Goal: Information Seeking & Learning: Check status

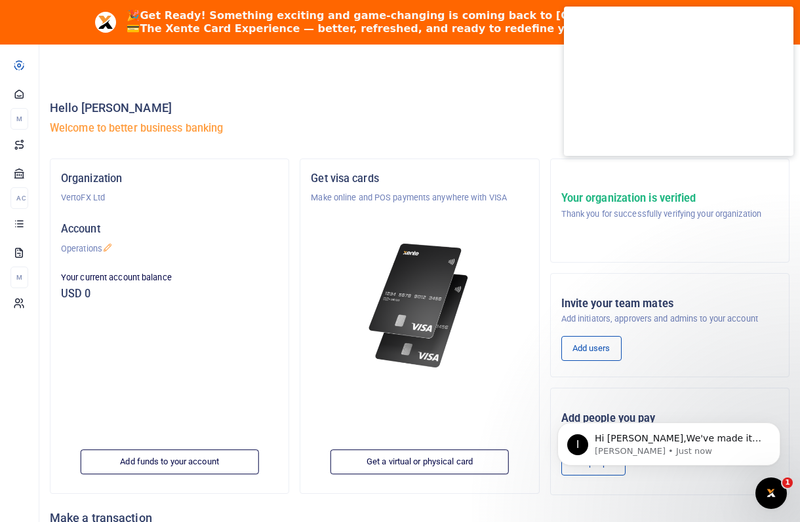
click at [368, 238] on img at bounding box center [419, 306] width 109 height 140
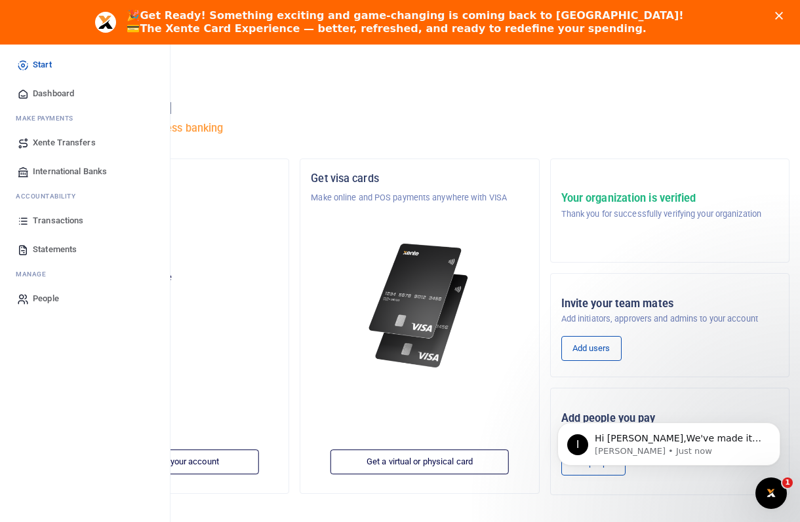
click at [10, 64] on div "Start Dashboard M ake Payments Xente Transfers International Banks Ac countabil…" at bounding box center [85, 182] width 170 height 284
click at [67, 91] on span "Dashboard" at bounding box center [53, 93] width 41 height 13
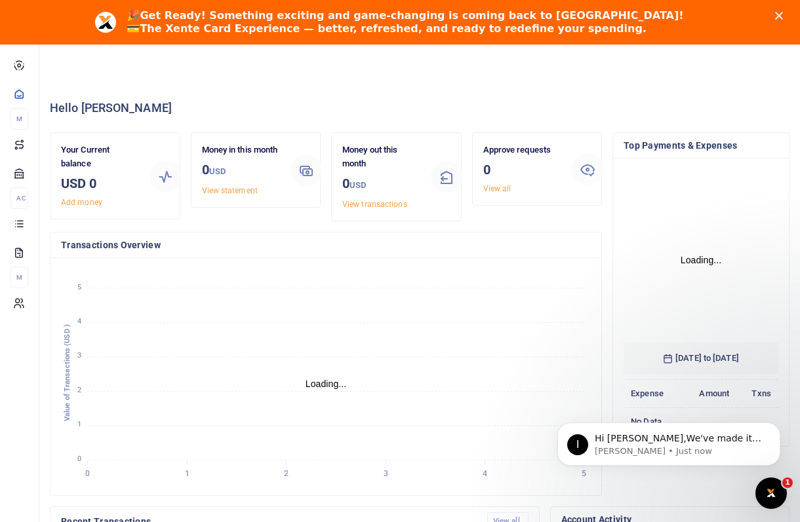
click at [777, 16] on icon "Close" at bounding box center [779, 16] width 8 height 8
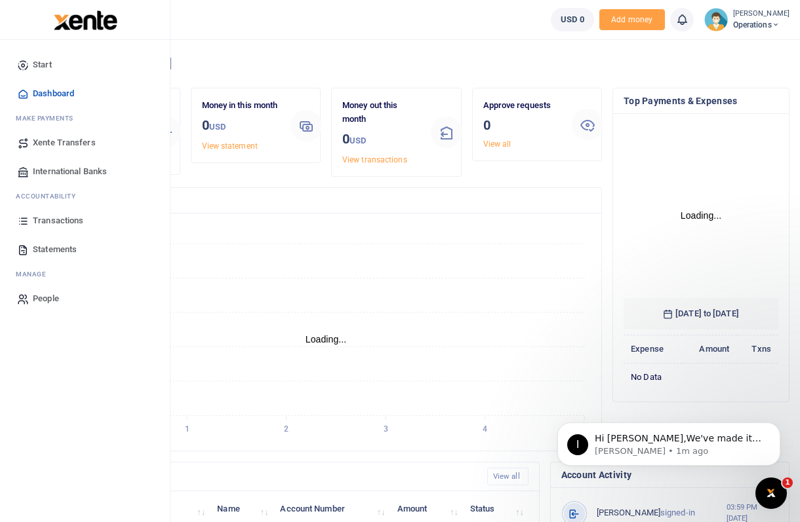
click at [56, 17] on img at bounding box center [86, 20] width 64 height 20
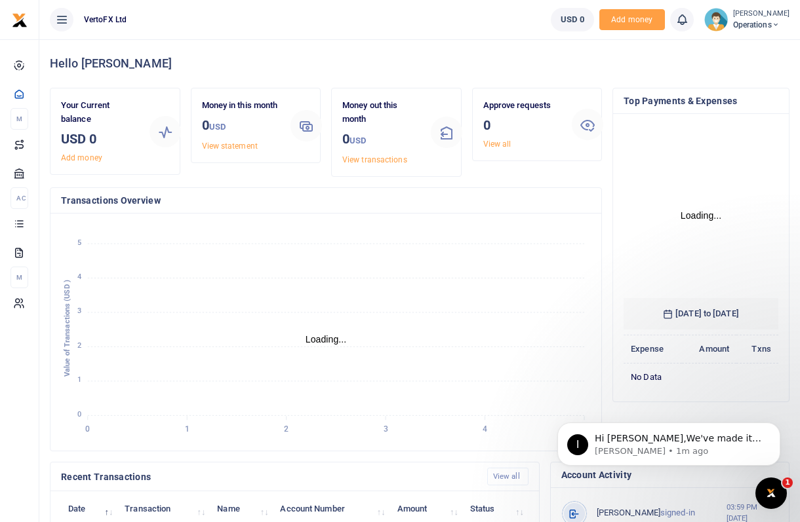
click at [265, 34] on ul "VertoFX Ltd" at bounding box center [289, 19] width 501 height 39
click at [579, 17] on span "USD 0" at bounding box center [572, 19] width 24 height 13
click at [60, 14] on icon at bounding box center [61, 19] width 13 height 14
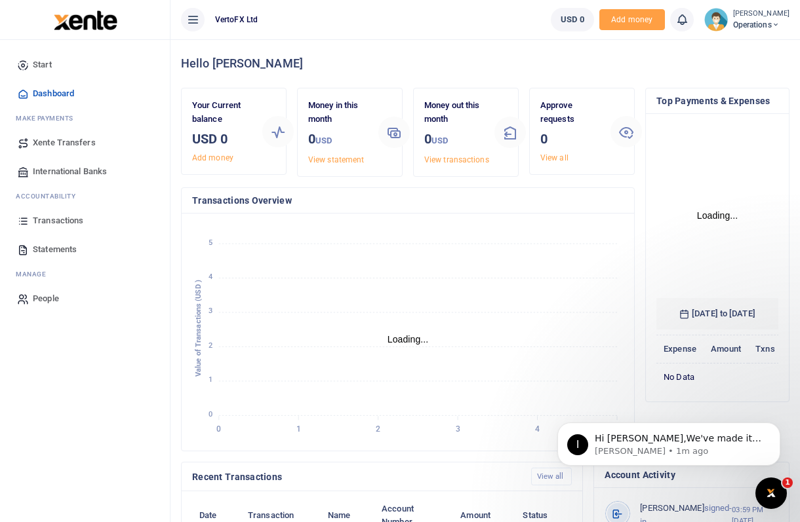
click at [59, 248] on span "Statements" at bounding box center [55, 249] width 44 height 13
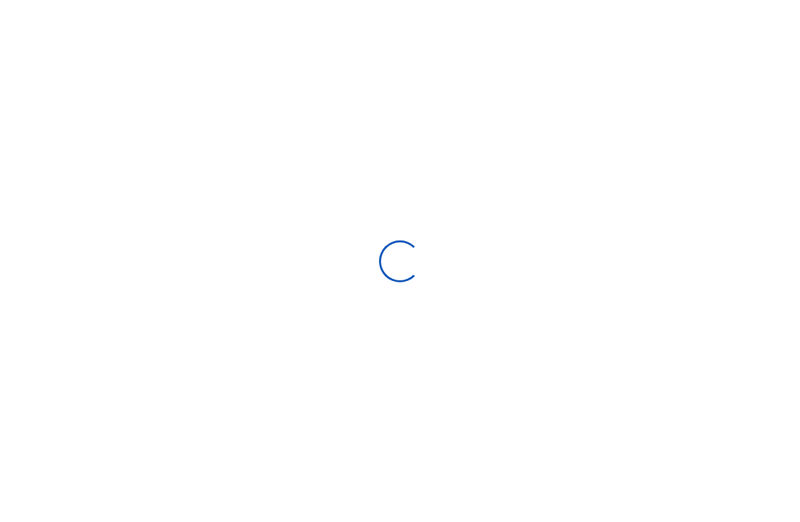
select select "ALL"
type input "[DATE] - [DATE]"
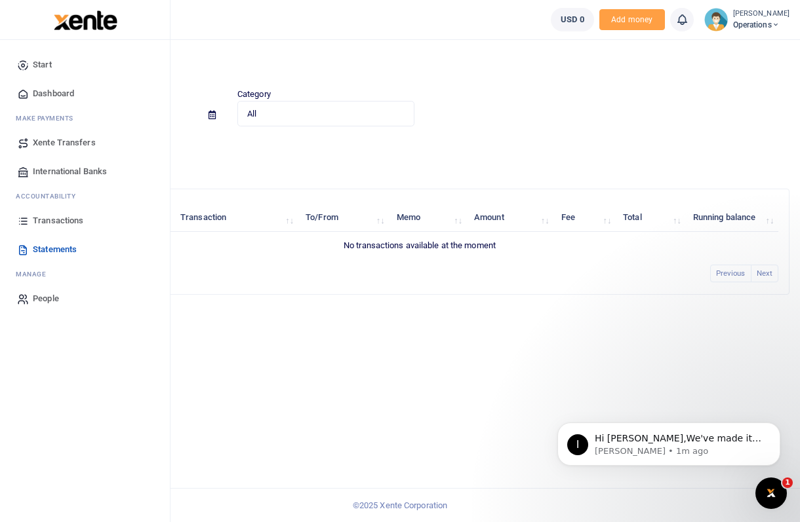
click at [42, 103] on link "Dashboard" at bounding box center [84, 93] width 149 height 29
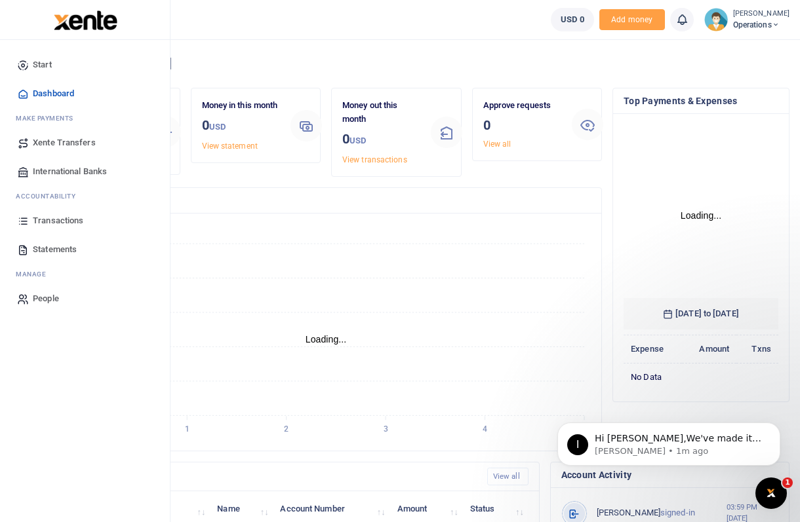
click at [45, 65] on span "Start" at bounding box center [42, 64] width 19 height 13
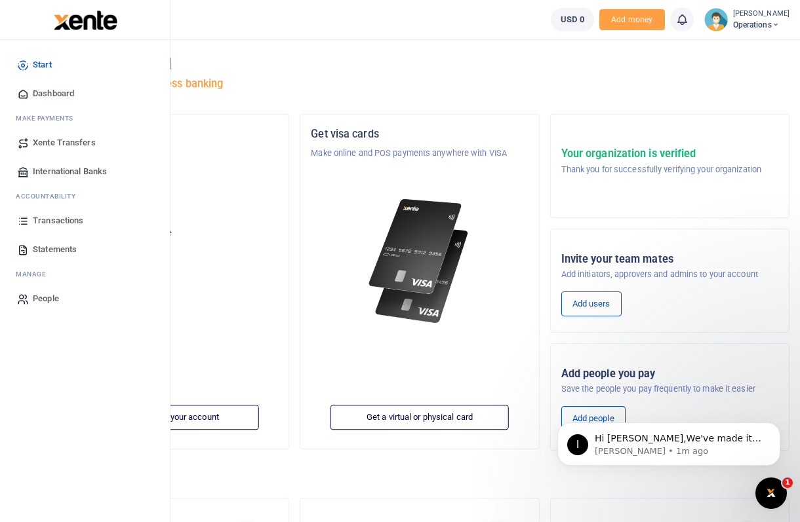
click at [44, 95] on span "Dashboard" at bounding box center [53, 93] width 41 height 13
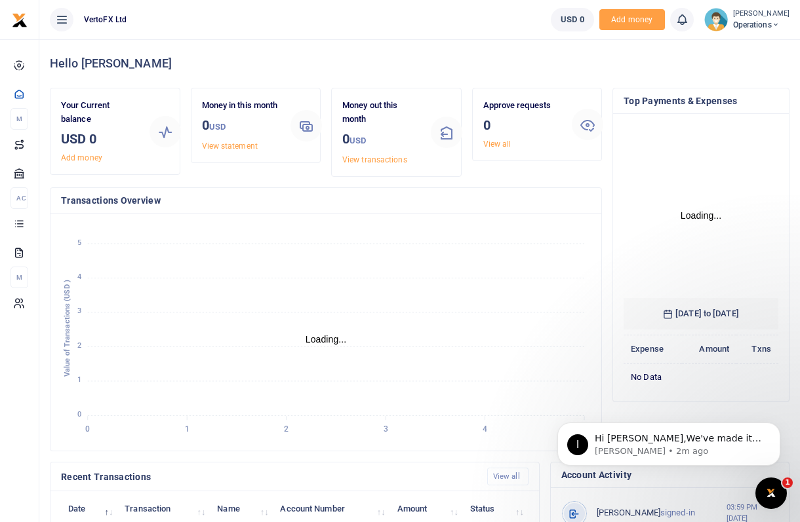
click at [779, 21] on icon at bounding box center [775, 24] width 8 height 9
click at [734, 50] on link "My profile" at bounding box center [731, 48] width 104 height 18
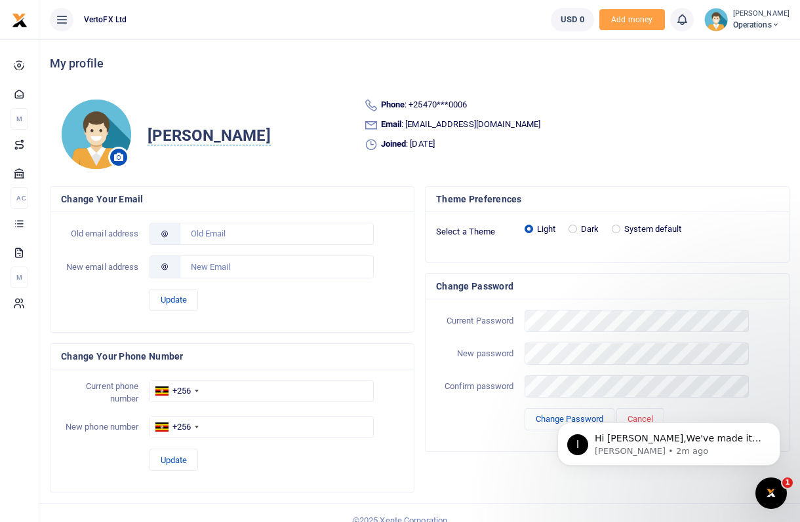
scroll to position [15, 0]
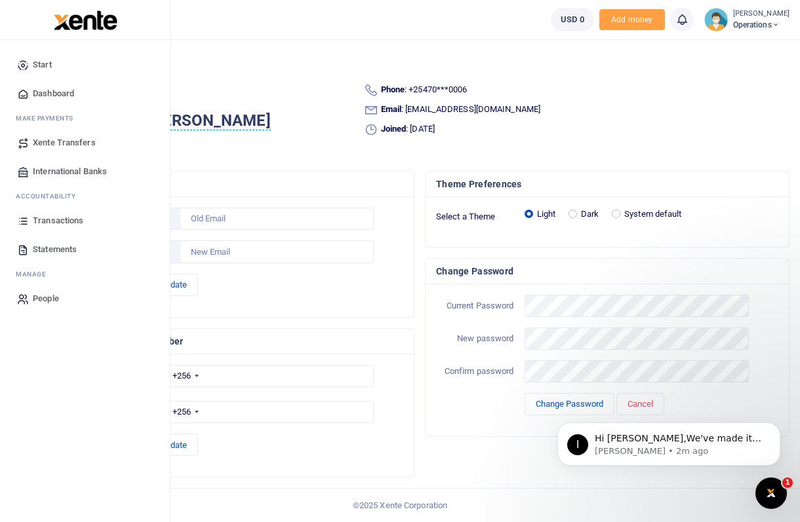
click at [46, 92] on span "Dashboard" at bounding box center [53, 93] width 41 height 13
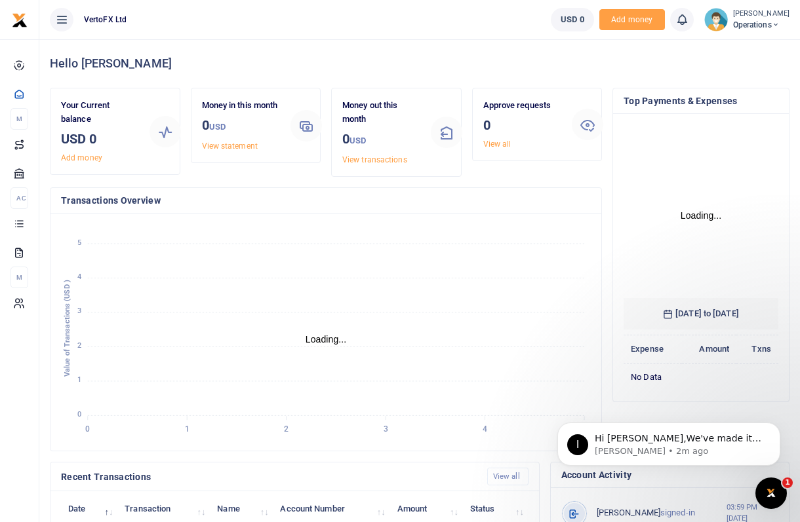
click at [590, 126] on icon at bounding box center [587, 125] width 16 height 16
click at [589, 126] on icon at bounding box center [587, 125] width 16 height 16
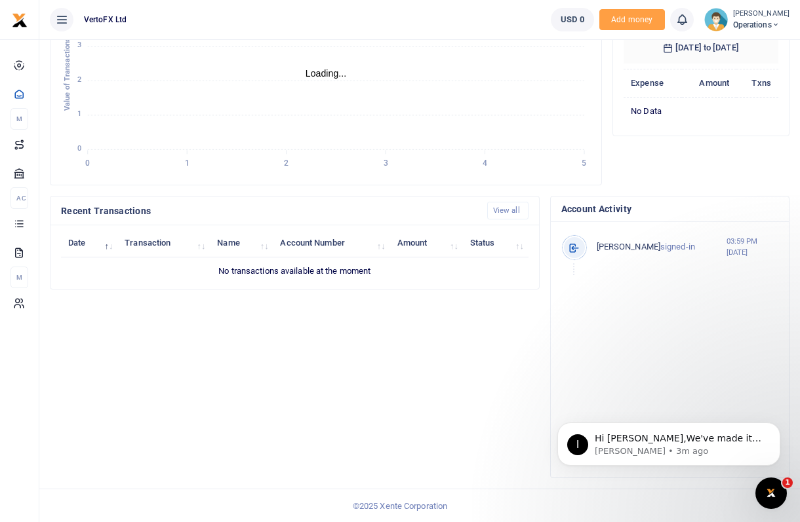
click at [749, 256] on small "03:59 PM 10th Sep 2025" at bounding box center [752, 247] width 52 height 22
click at [630, 244] on span "[PERSON_NAME]" at bounding box center [628, 247] width 64 height 10
click at [666, 250] on p "Teresia Karanja signed-in" at bounding box center [661, 248] width 130 height 14
click at [584, 20] on span "USD 0" at bounding box center [572, 19] width 24 height 13
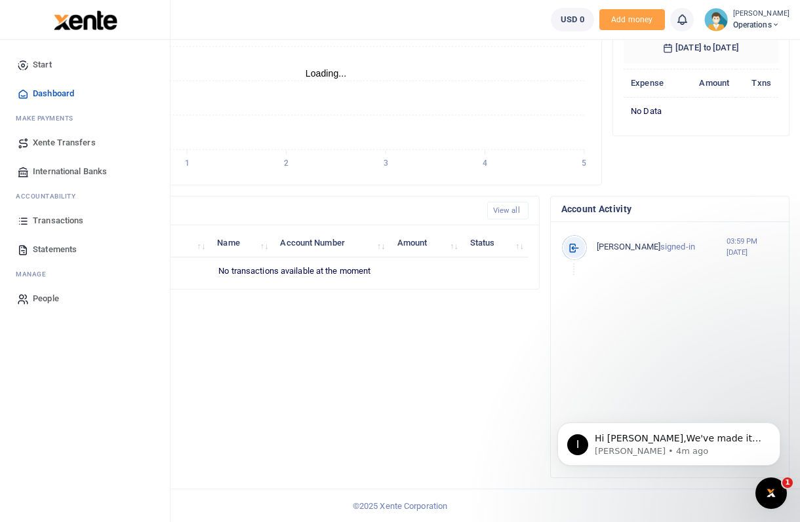
click at [48, 94] on span "Dashboard" at bounding box center [53, 93] width 41 height 13
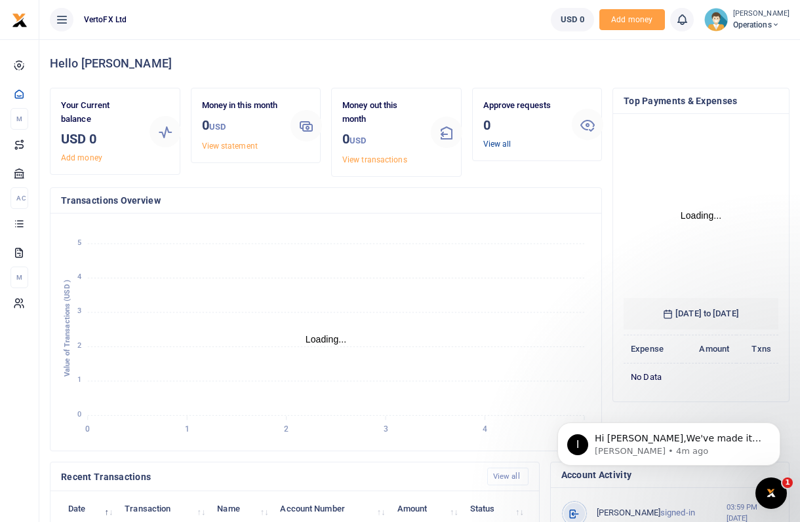
click at [501, 146] on link "View all" at bounding box center [497, 144] width 28 height 9
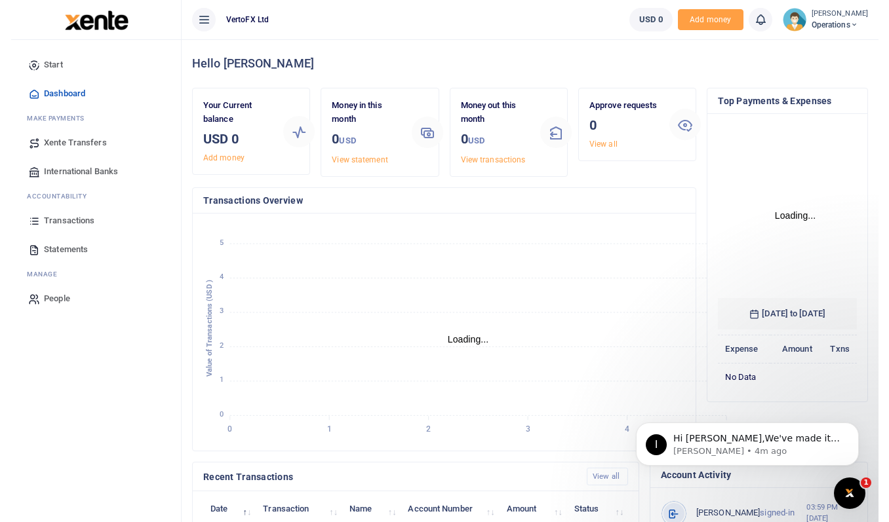
scroll to position [216, 144]
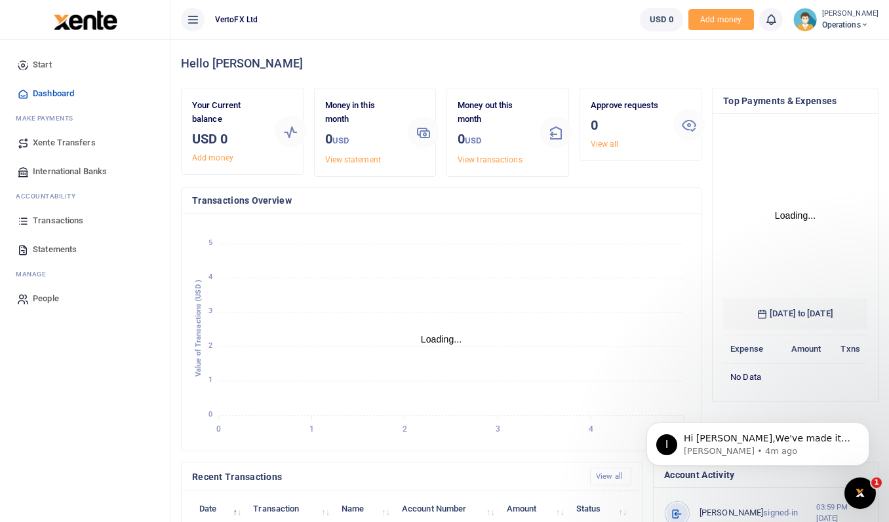
click at [43, 66] on span "Start" at bounding box center [42, 64] width 19 height 13
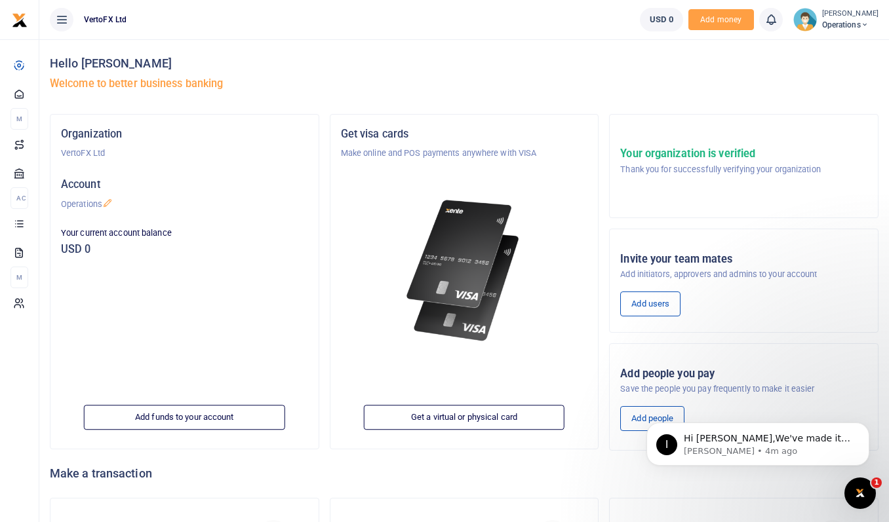
click at [113, 22] on span "VertoFX Ltd" at bounding box center [105, 20] width 53 height 12
click at [63, 24] on icon at bounding box center [61, 19] width 13 height 14
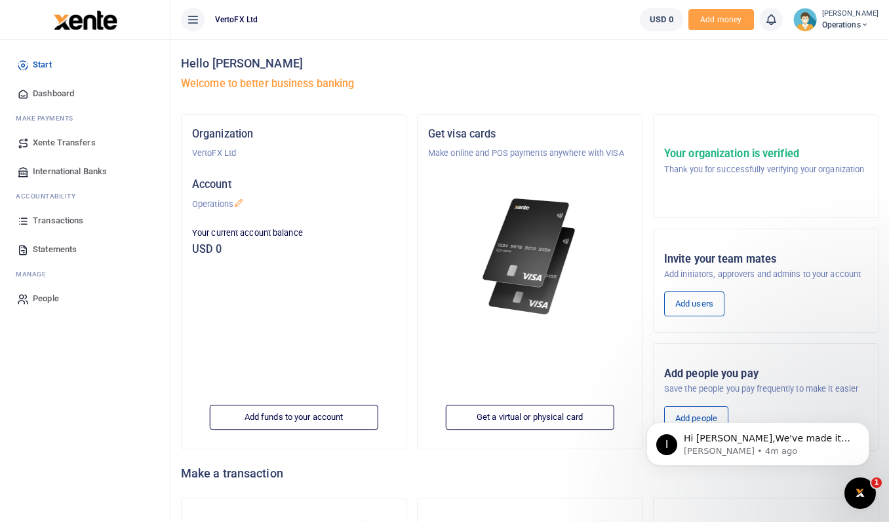
click at [56, 97] on span "Dashboard" at bounding box center [53, 93] width 41 height 13
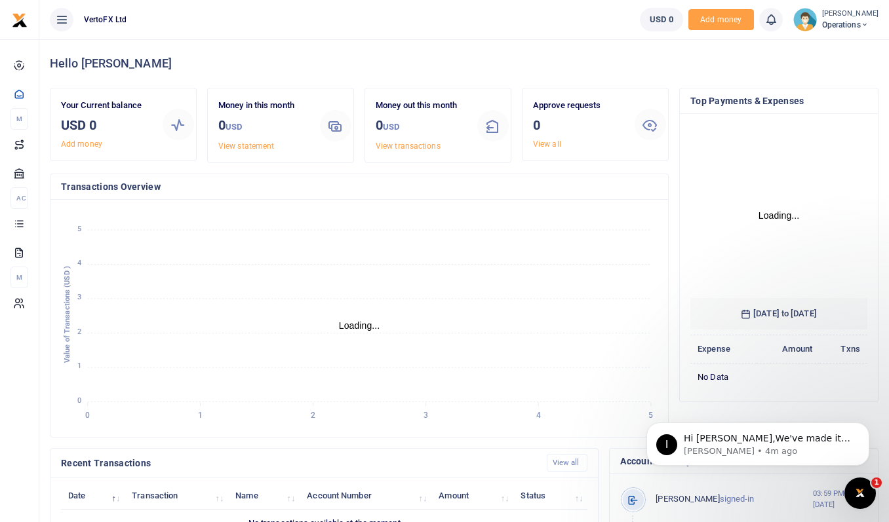
click at [666, 20] on span "USD 0" at bounding box center [661, 19] width 24 height 13
click at [783, 22] on link at bounding box center [771, 20] width 24 height 24
click at [410, 46] on div "Hello [PERSON_NAME]" at bounding box center [464, 63] width 828 height 48
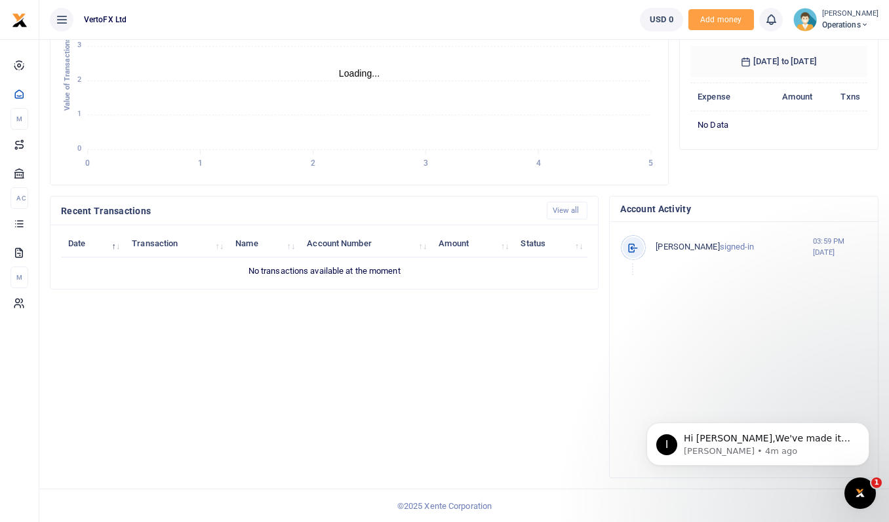
click at [813, 244] on small "03:59 PM [DATE]" at bounding box center [840, 247] width 54 height 22
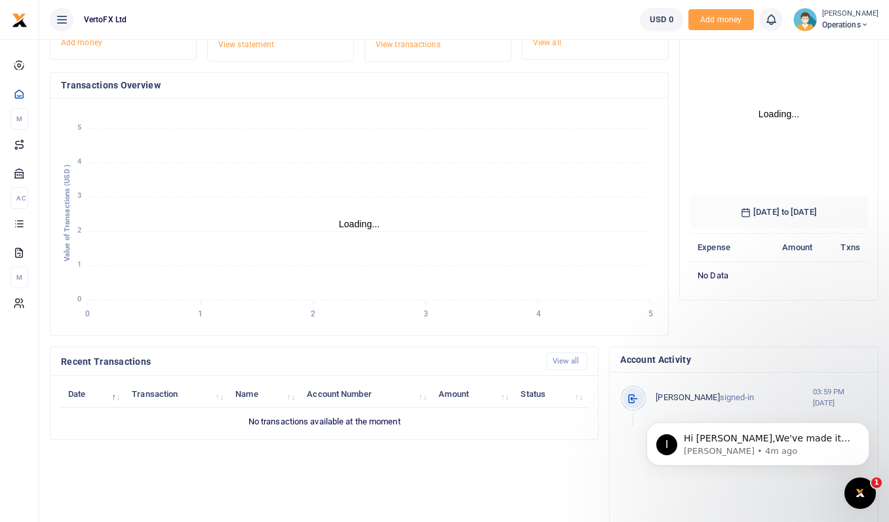
scroll to position [0, 0]
